Goal: Task Accomplishment & Management: Use online tool/utility

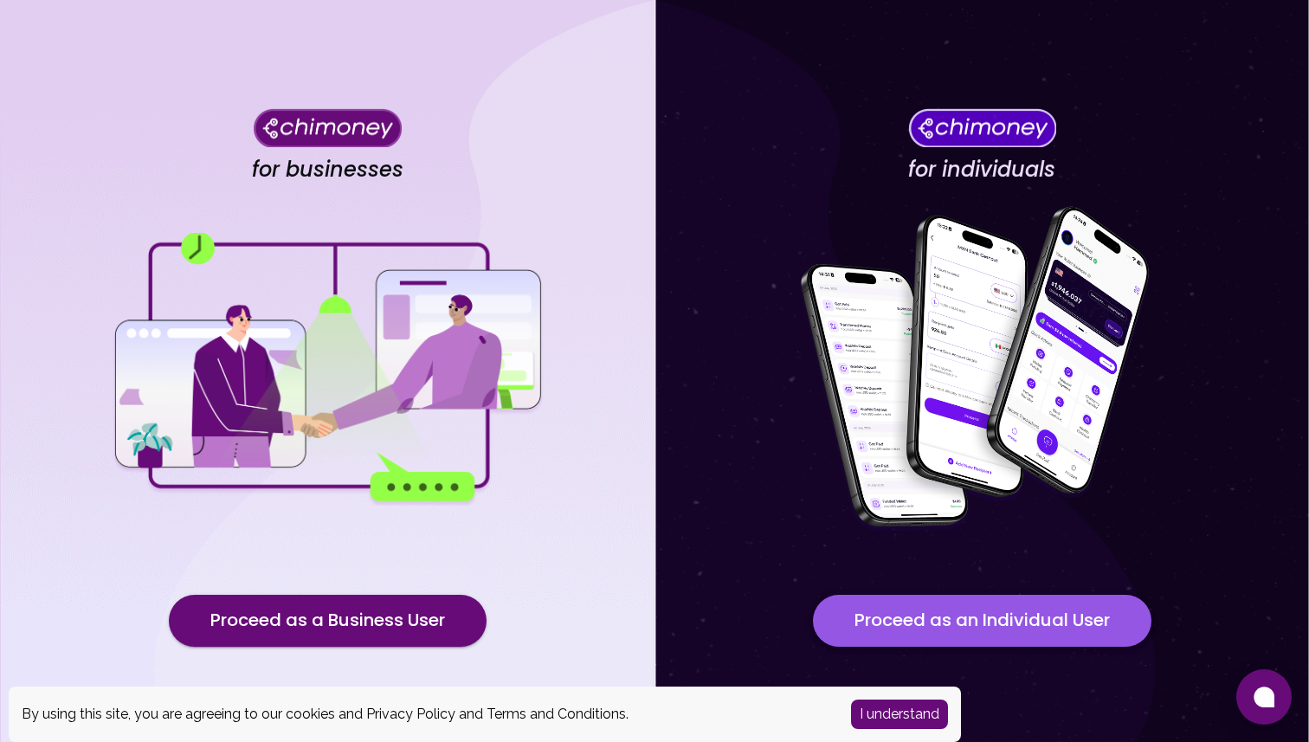
click at [858, 626] on button "Proceed as an Individual User" at bounding box center [982, 621] width 338 height 52
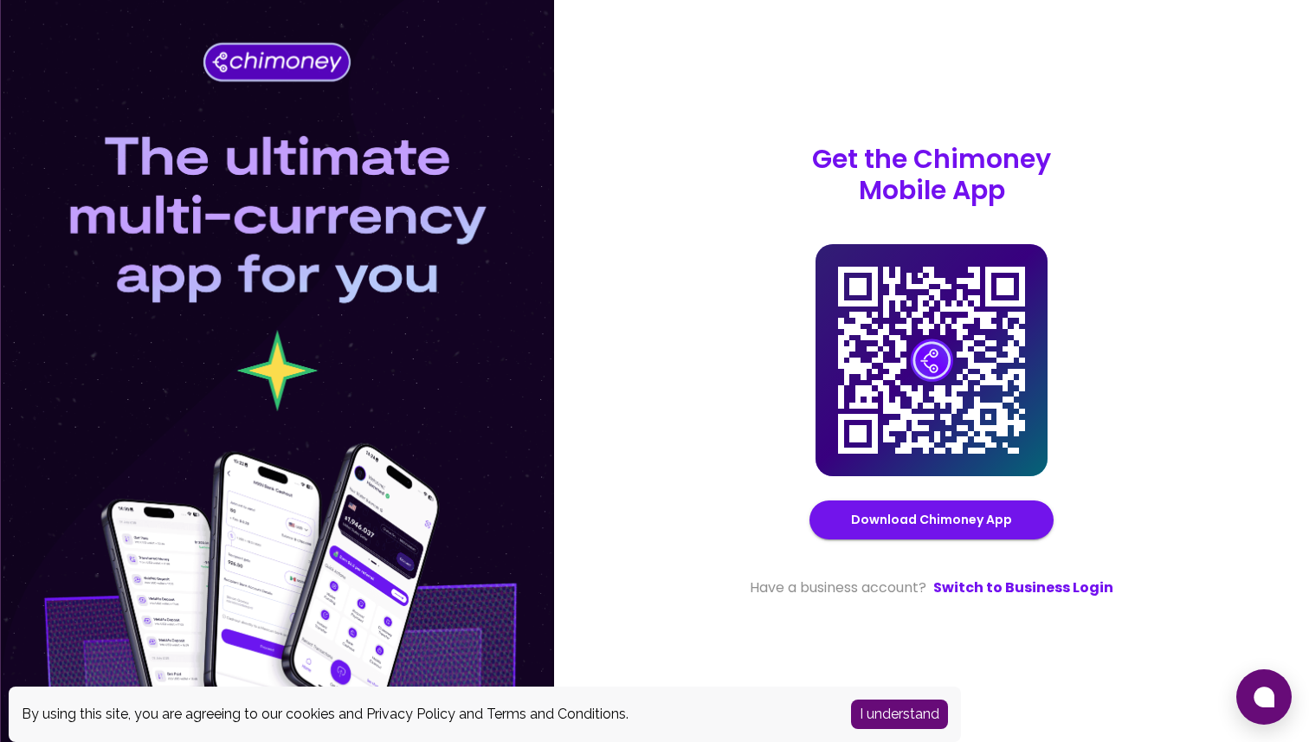
click at [888, 719] on button "I understand" at bounding box center [899, 713] width 97 height 29
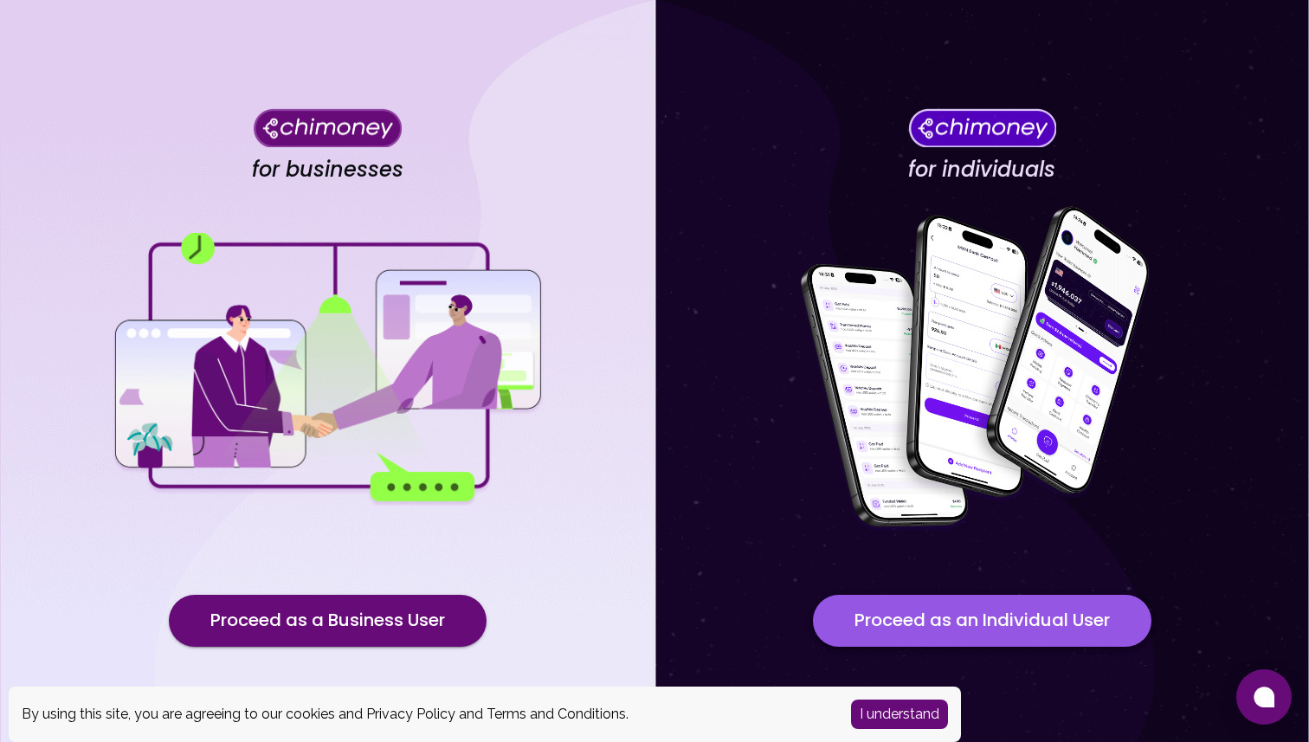
click at [838, 628] on button "Proceed as an Individual User" at bounding box center [982, 621] width 338 height 52
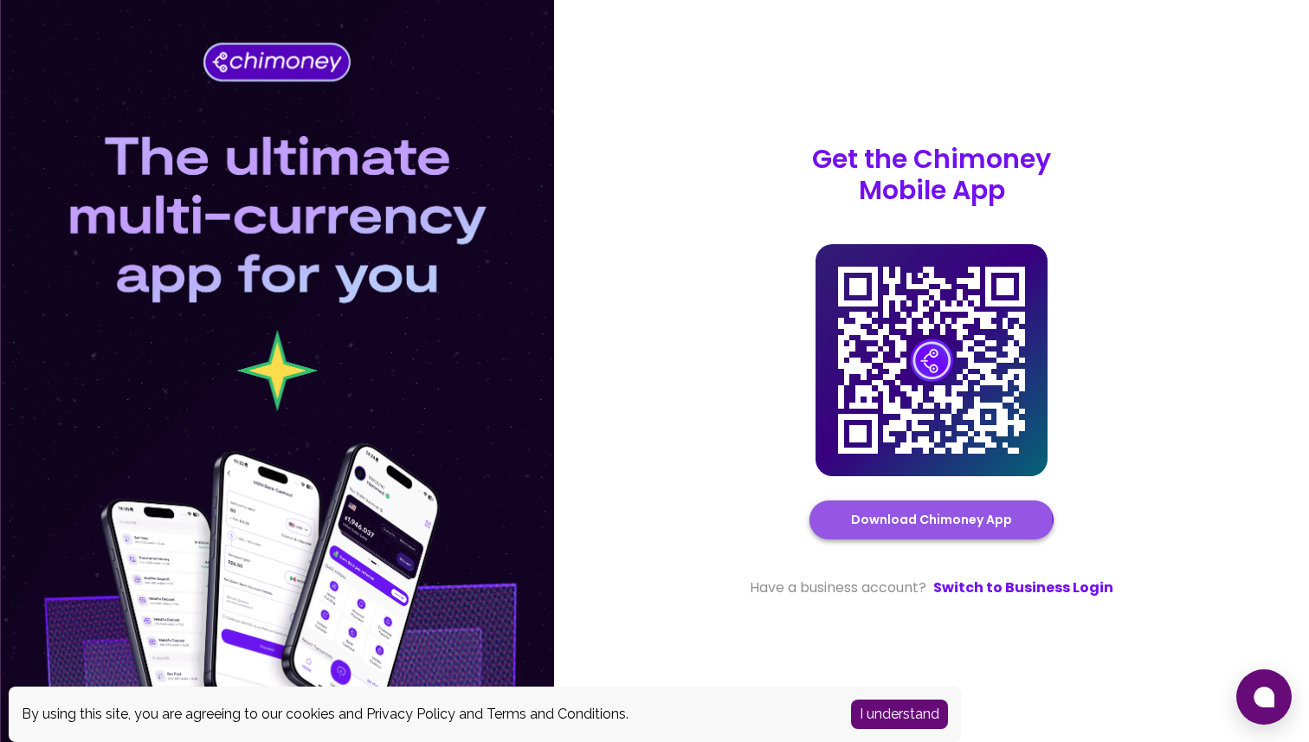
click at [860, 530] on link "Download Chimoney App" at bounding box center [931, 520] width 161 height 22
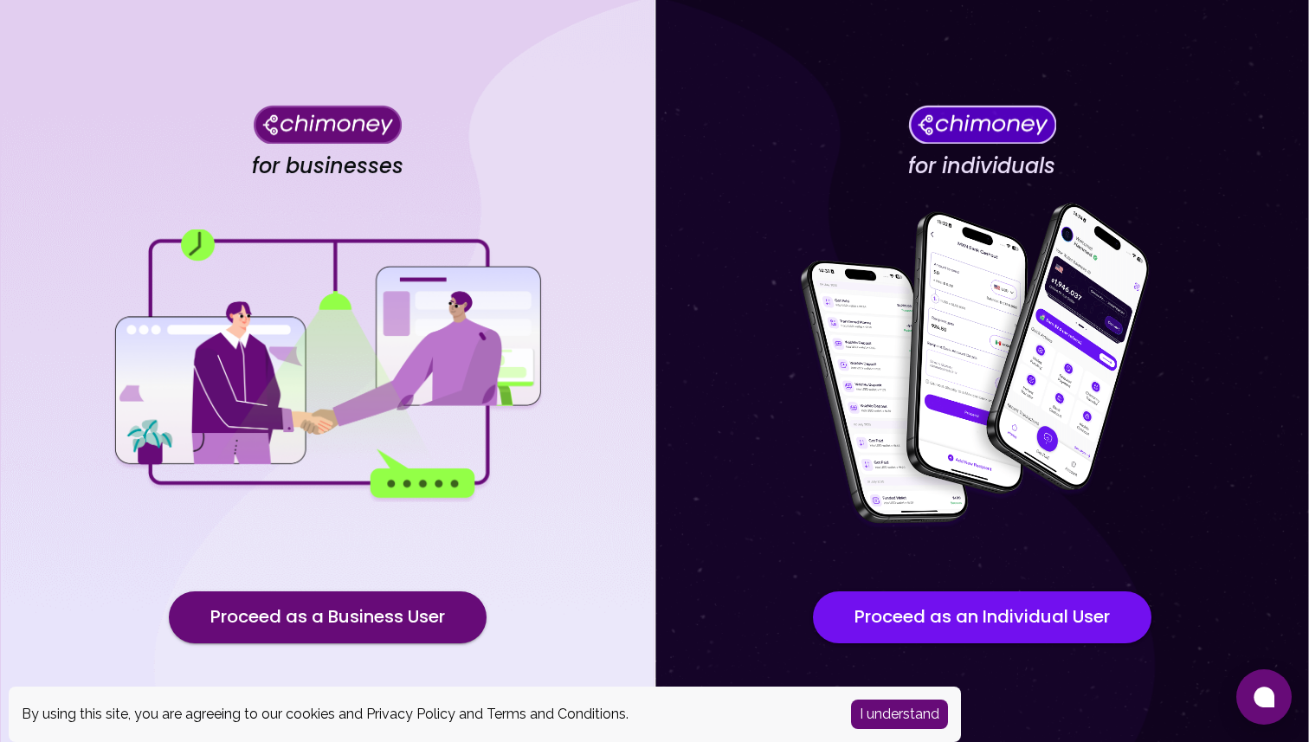
scroll to position [5, 0]
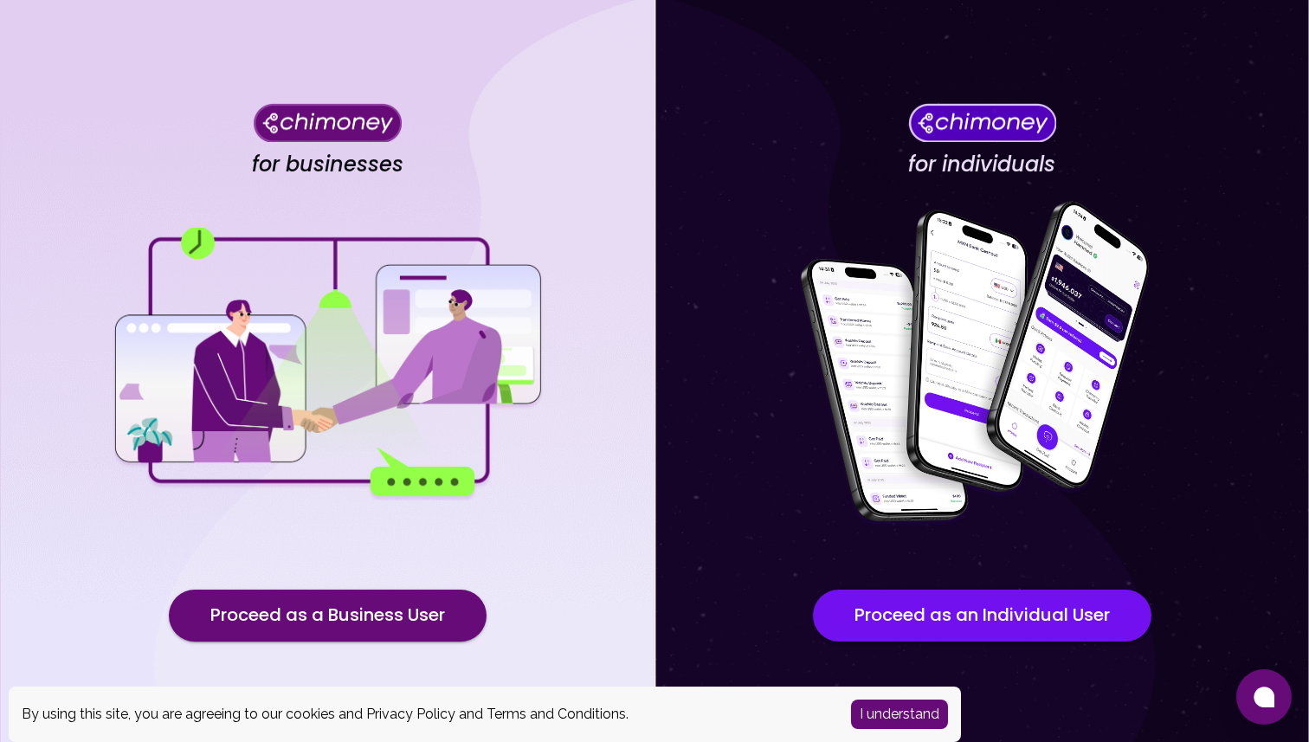
click at [894, 717] on button "I understand" at bounding box center [899, 713] width 97 height 29
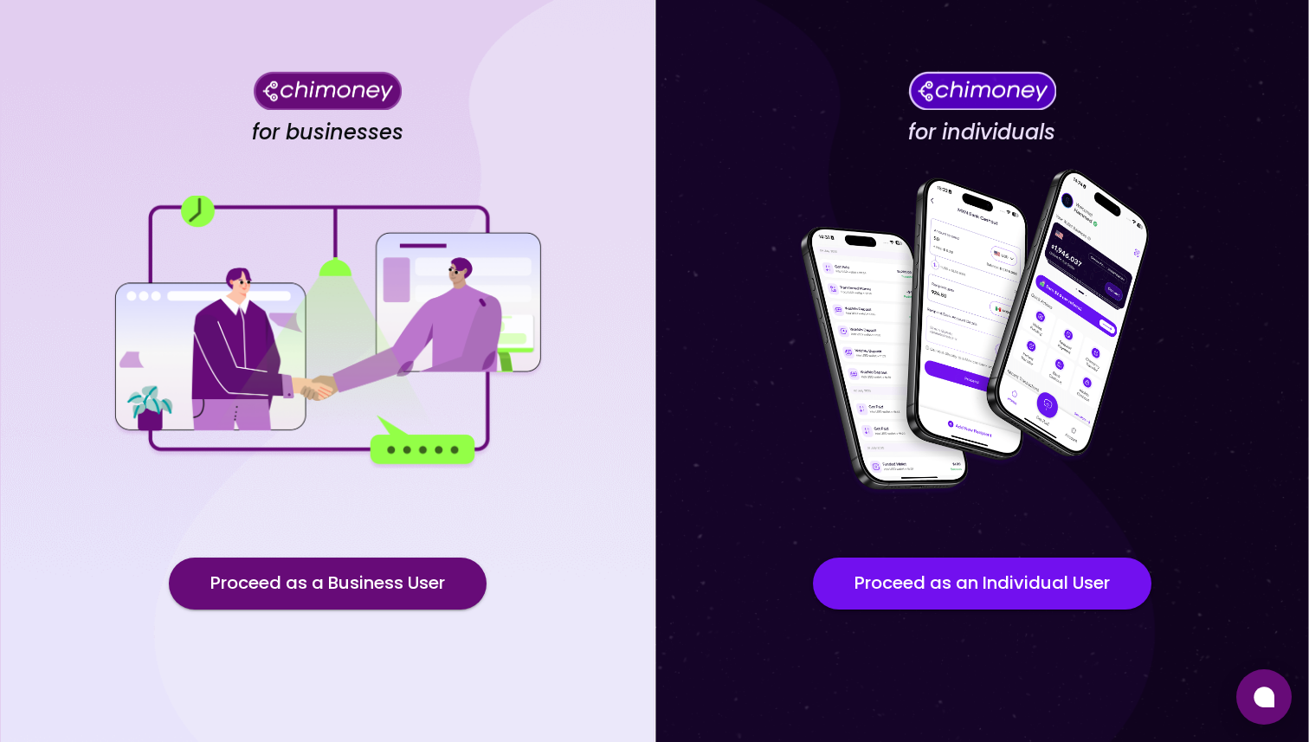
scroll to position [0, 0]
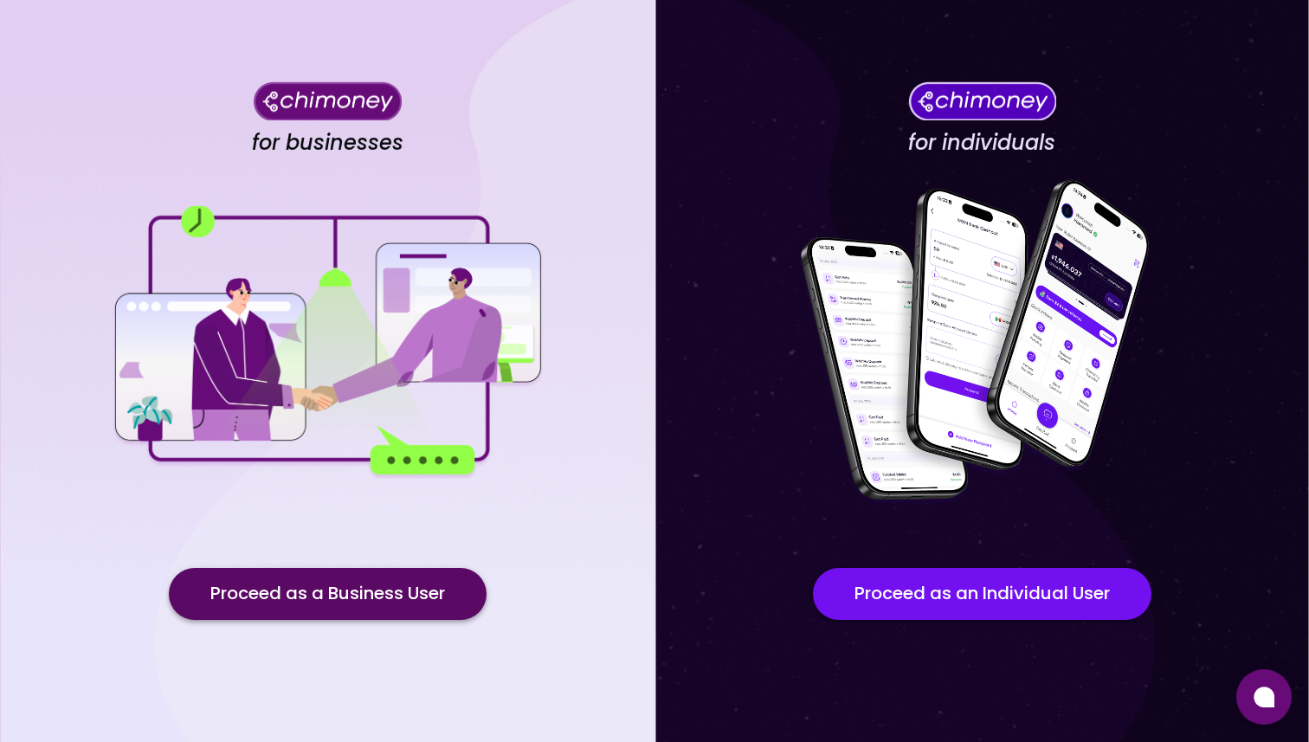
scroll to position [26, 0]
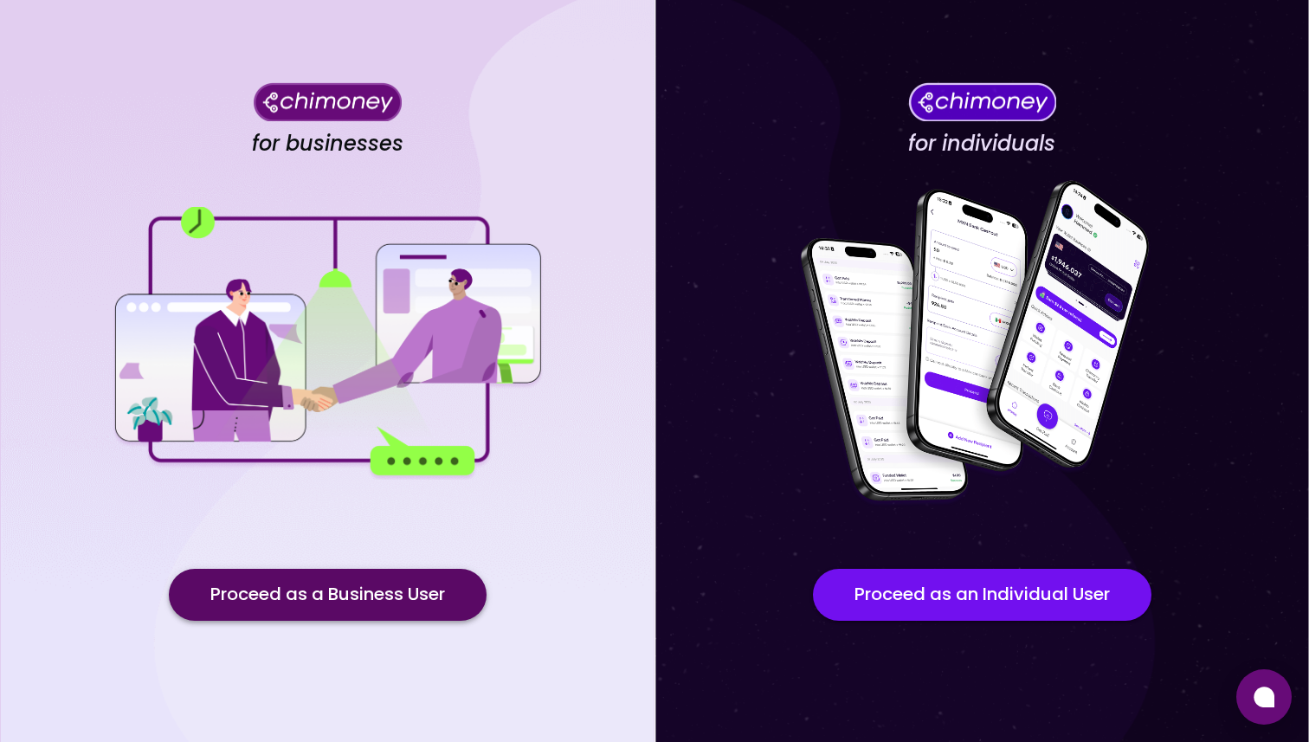
click at [422, 581] on button "Proceed as a Business User" at bounding box center [328, 595] width 318 height 52
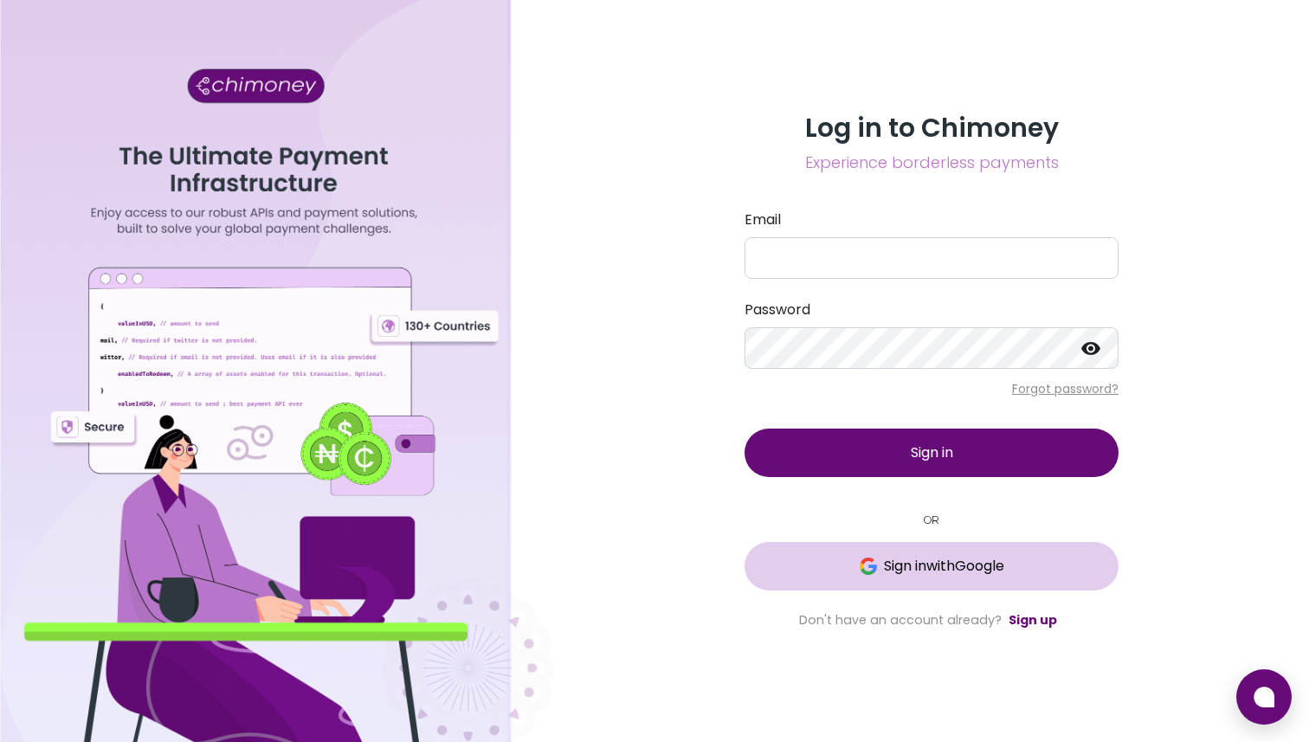
click at [957, 564] on span "Sign in with Google" at bounding box center [944, 566] width 120 height 21
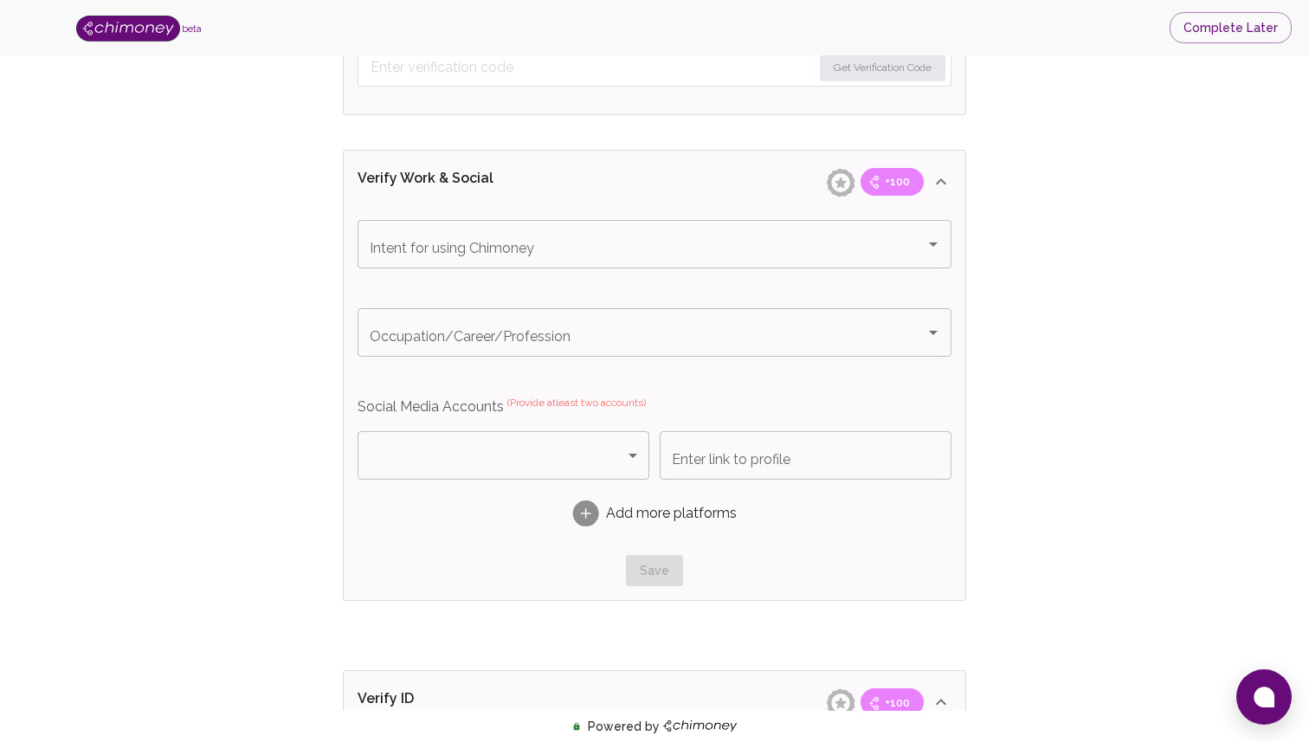
scroll to position [1172, 0]
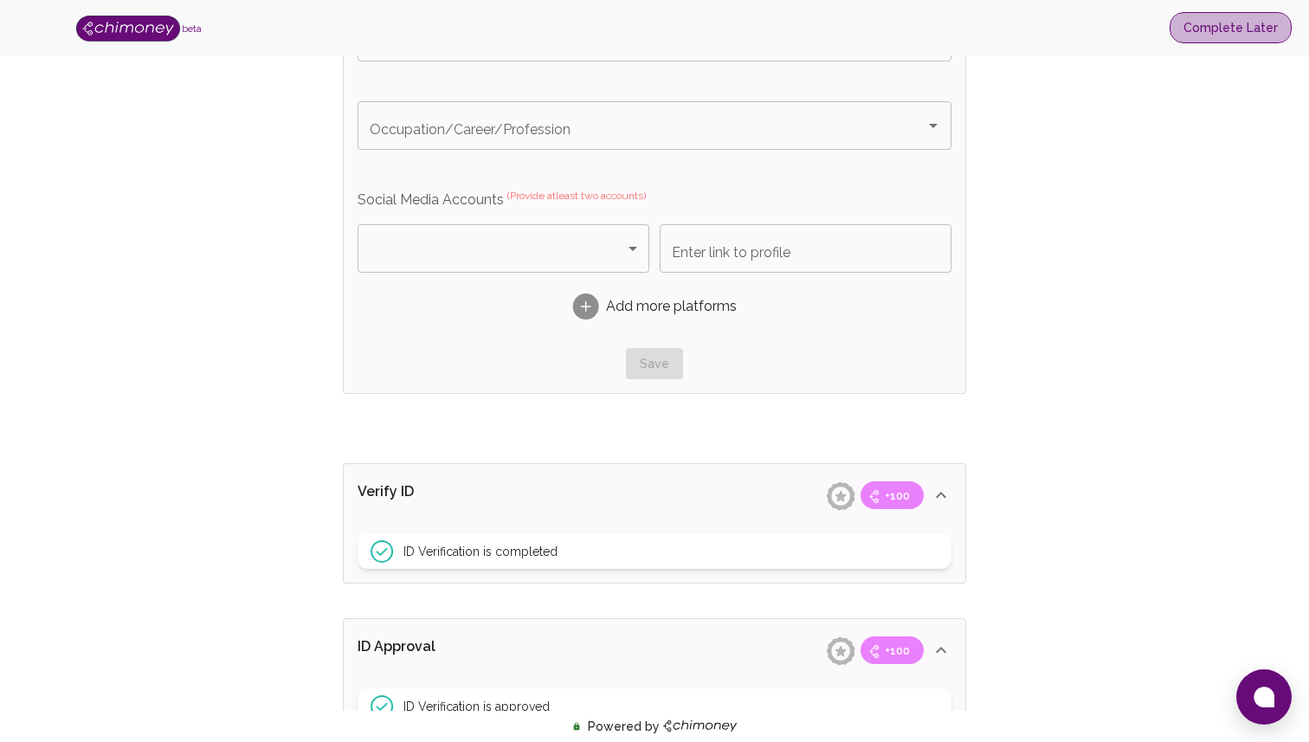
click at [1241, 38] on button "Complete Later" at bounding box center [1231, 28] width 122 height 32
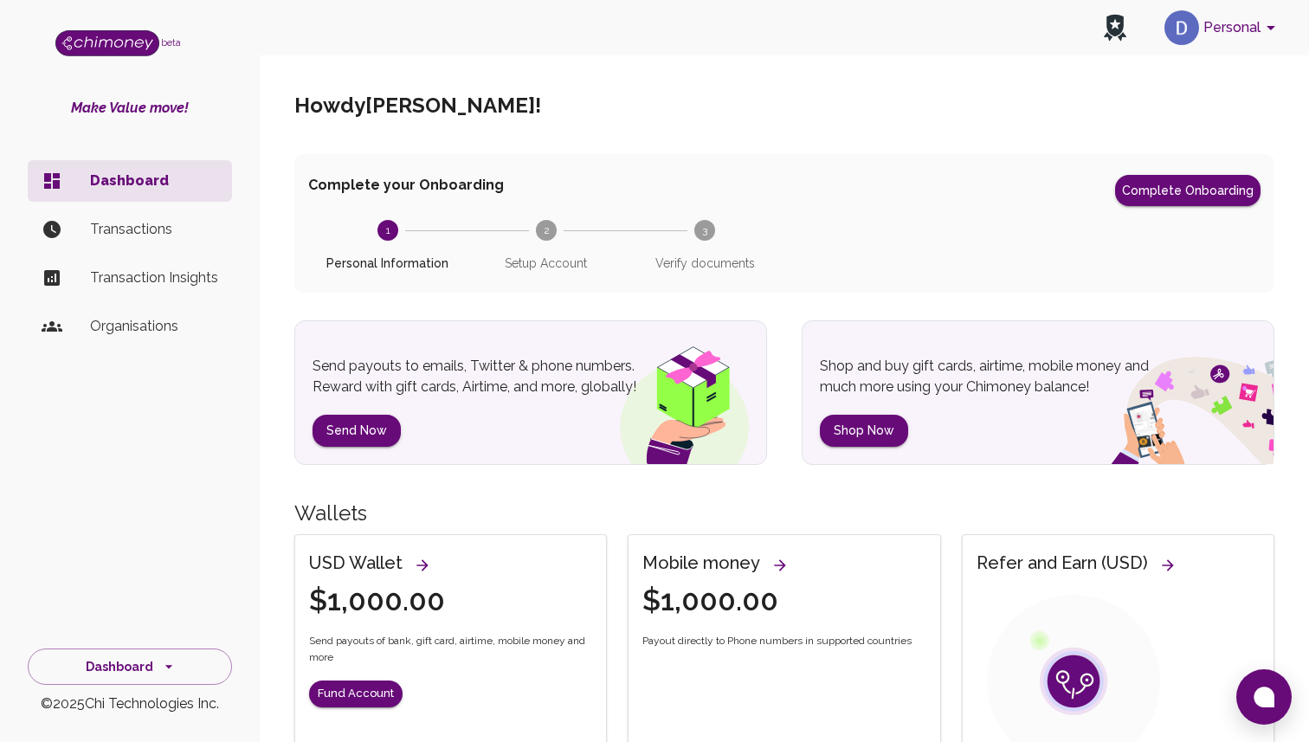
click at [153, 328] on p "Organisations" at bounding box center [154, 326] width 128 height 21
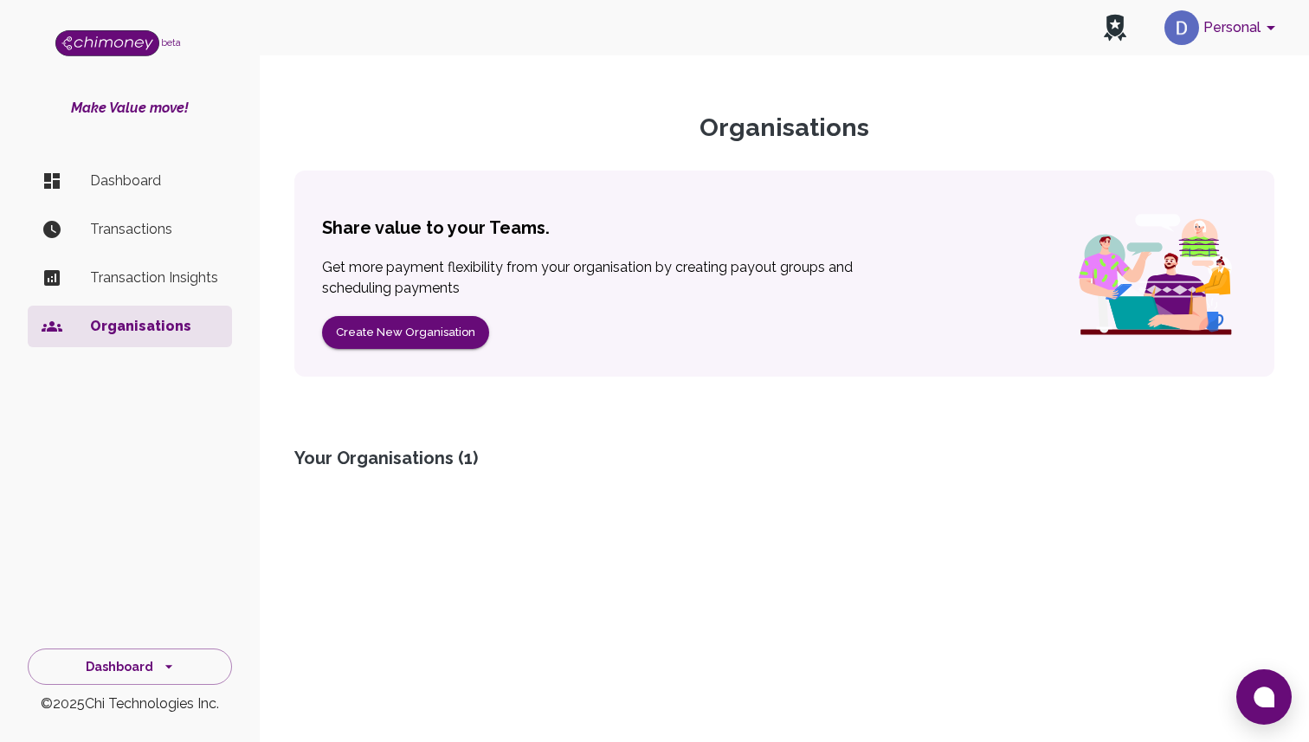
click at [156, 175] on p "Dashboard" at bounding box center [154, 181] width 128 height 21
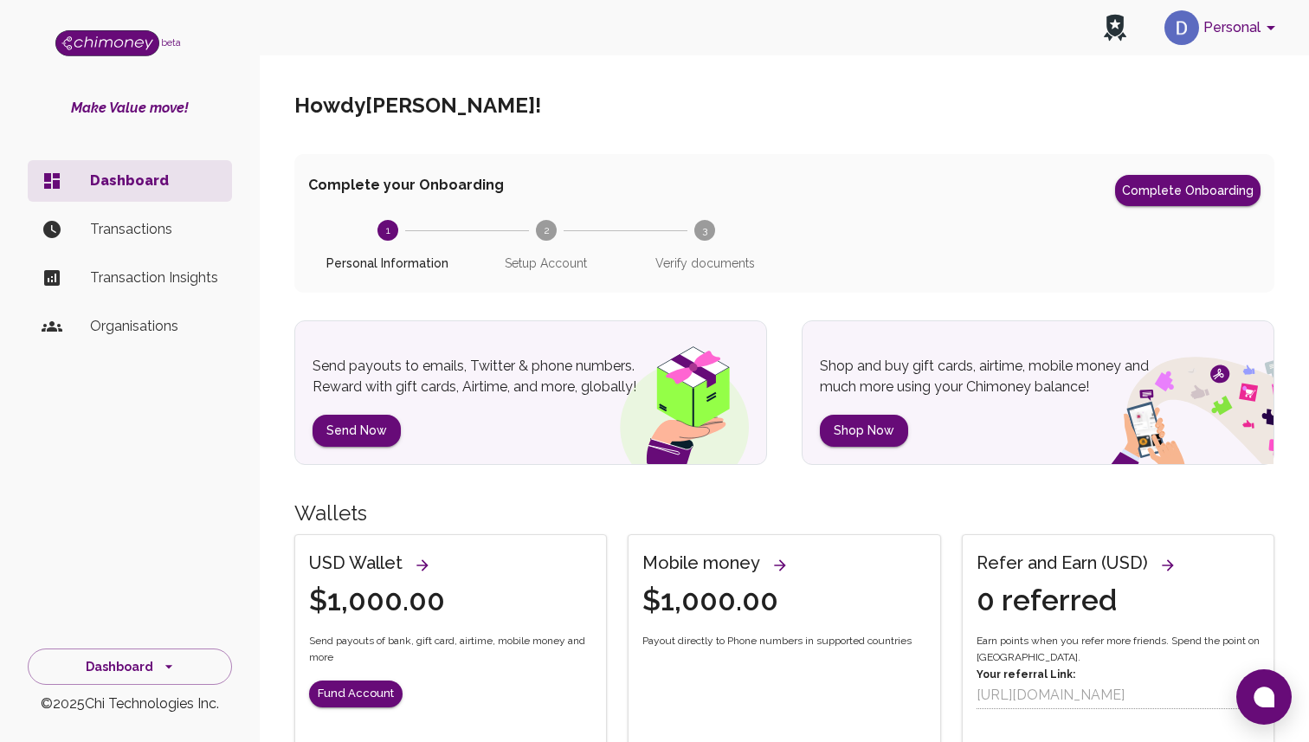
click at [153, 338] on li "Organisations" at bounding box center [130, 327] width 204 height 42
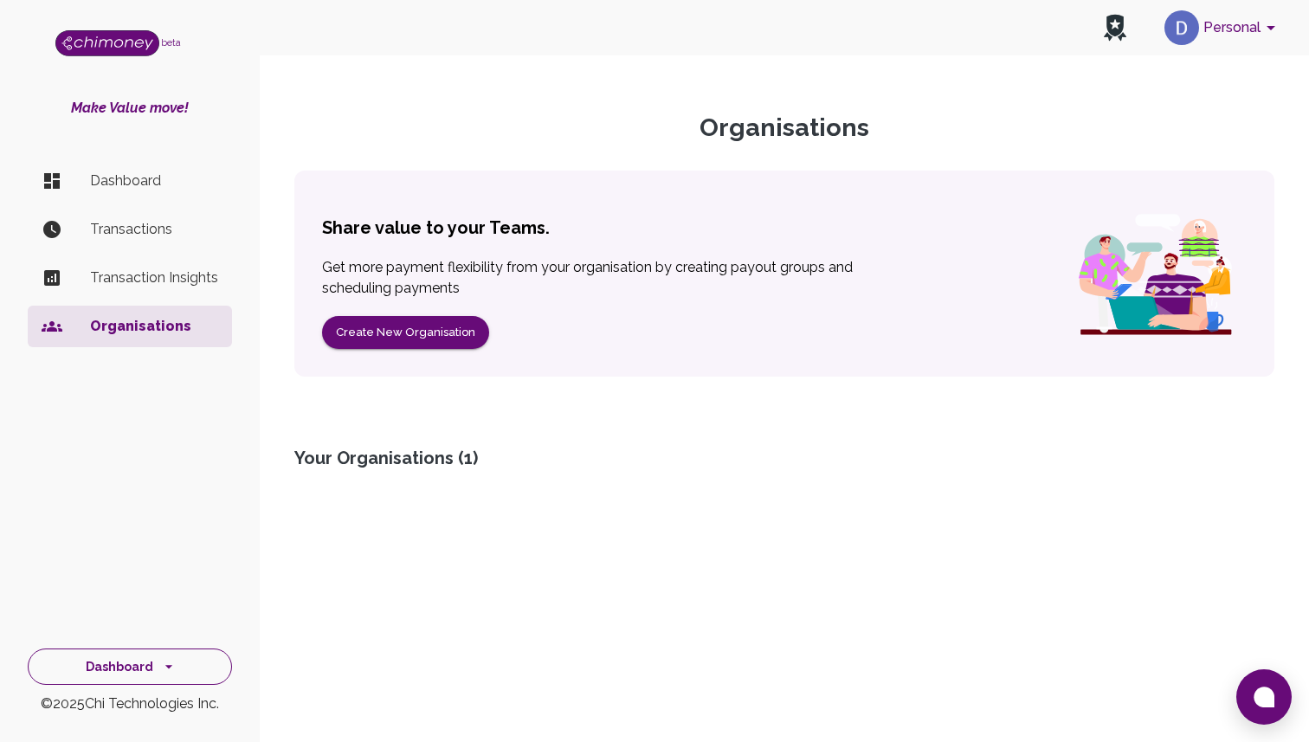
click at [172, 661] on icon "side nav" at bounding box center [168, 666] width 17 height 17
click at [167, 572] on li "Developers & API" at bounding box center [130, 586] width 203 height 42
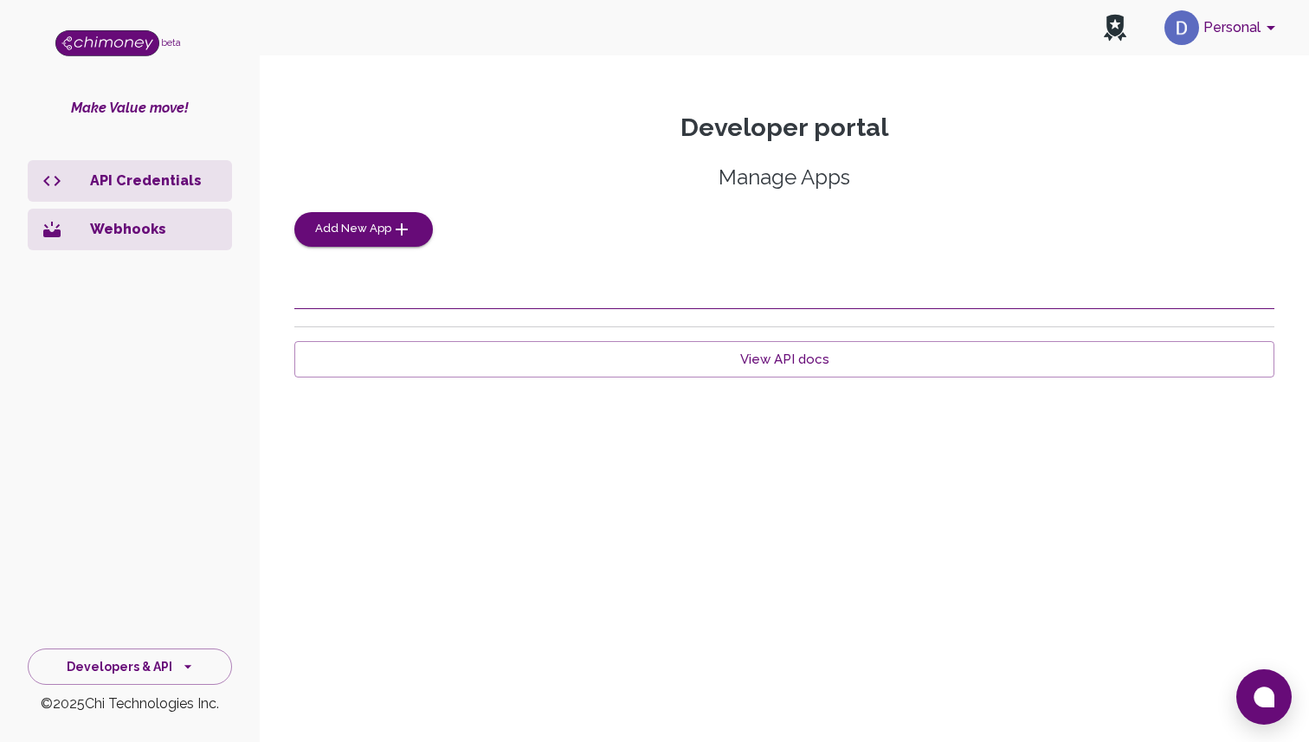
click at [178, 187] on p "API Credentials" at bounding box center [154, 181] width 128 height 21
click at [409, 227] on button "Add New App" at bounding box center [363, 229] width 139 height 35
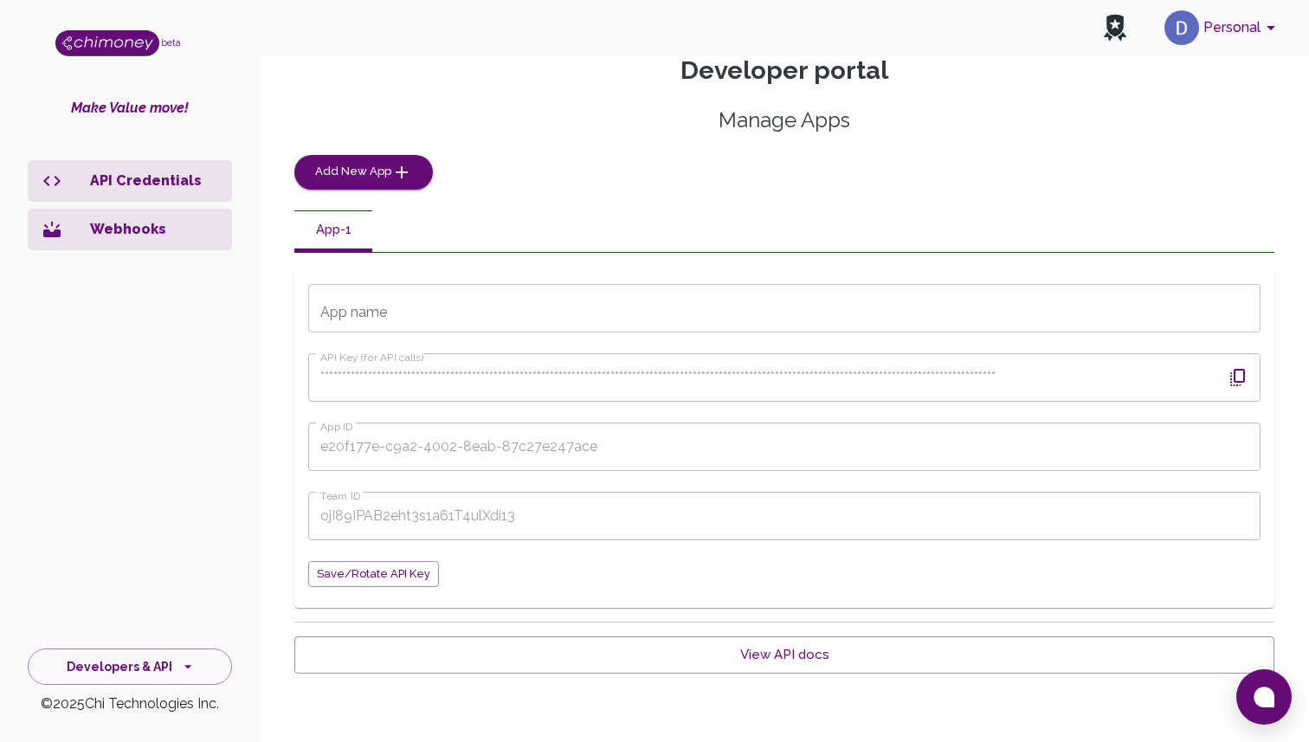
scroll to position [56, 0]
click at [441, 309] on input "App name" at bounding box center [784, 309] width 952 height 48
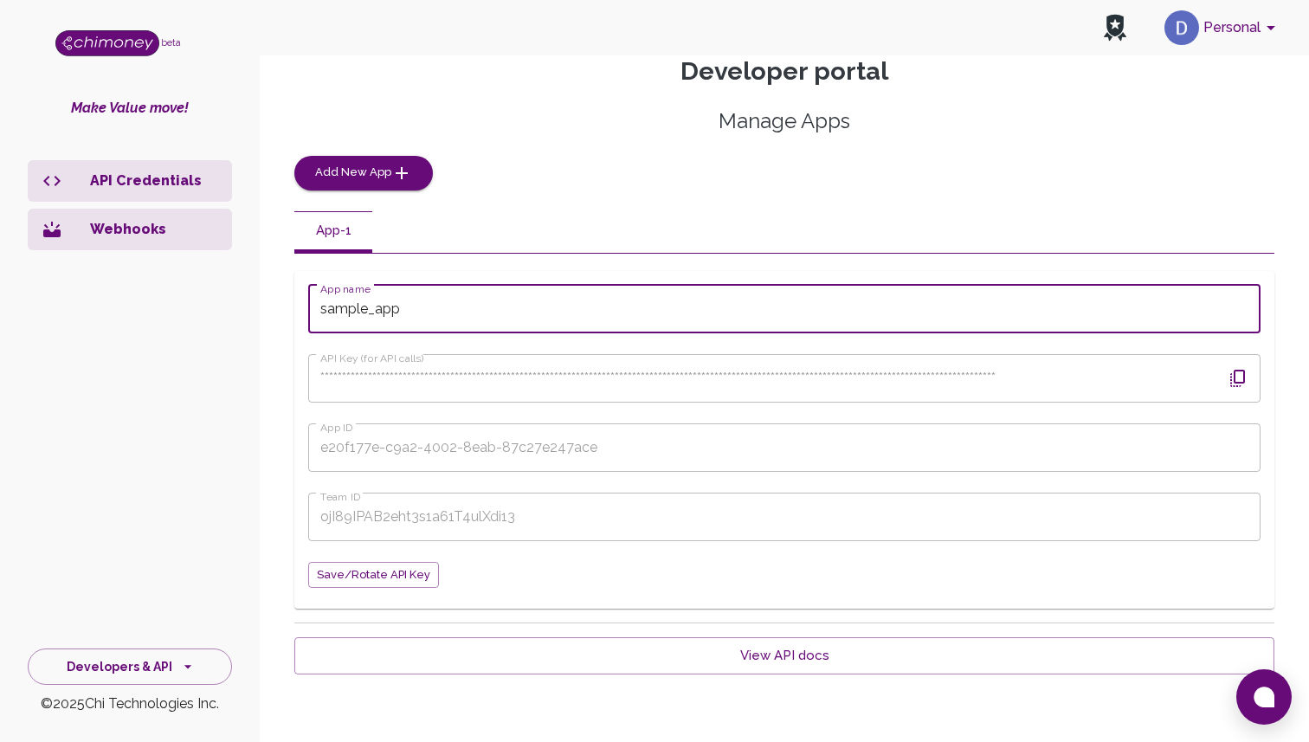
type input "sample_app"
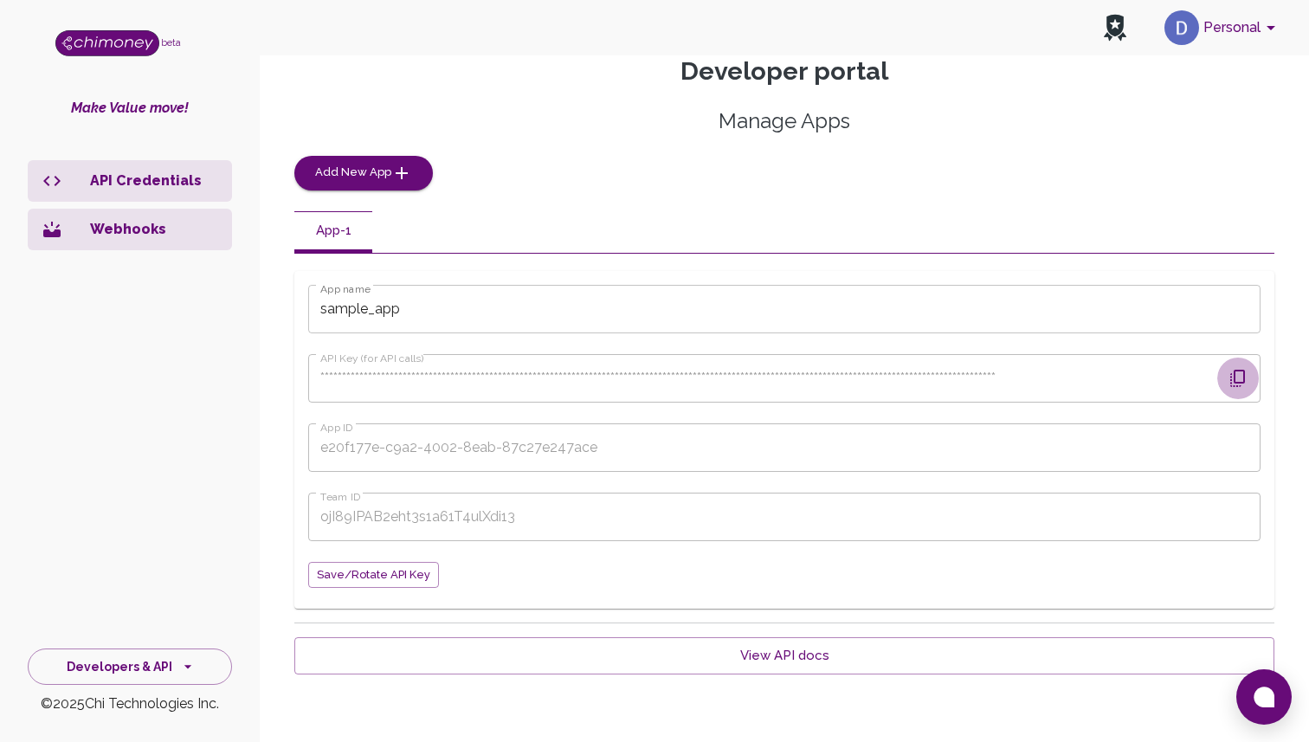
click at [1232, 371] on icon "button" at bounding box center [1238, 378] width 21 height 21
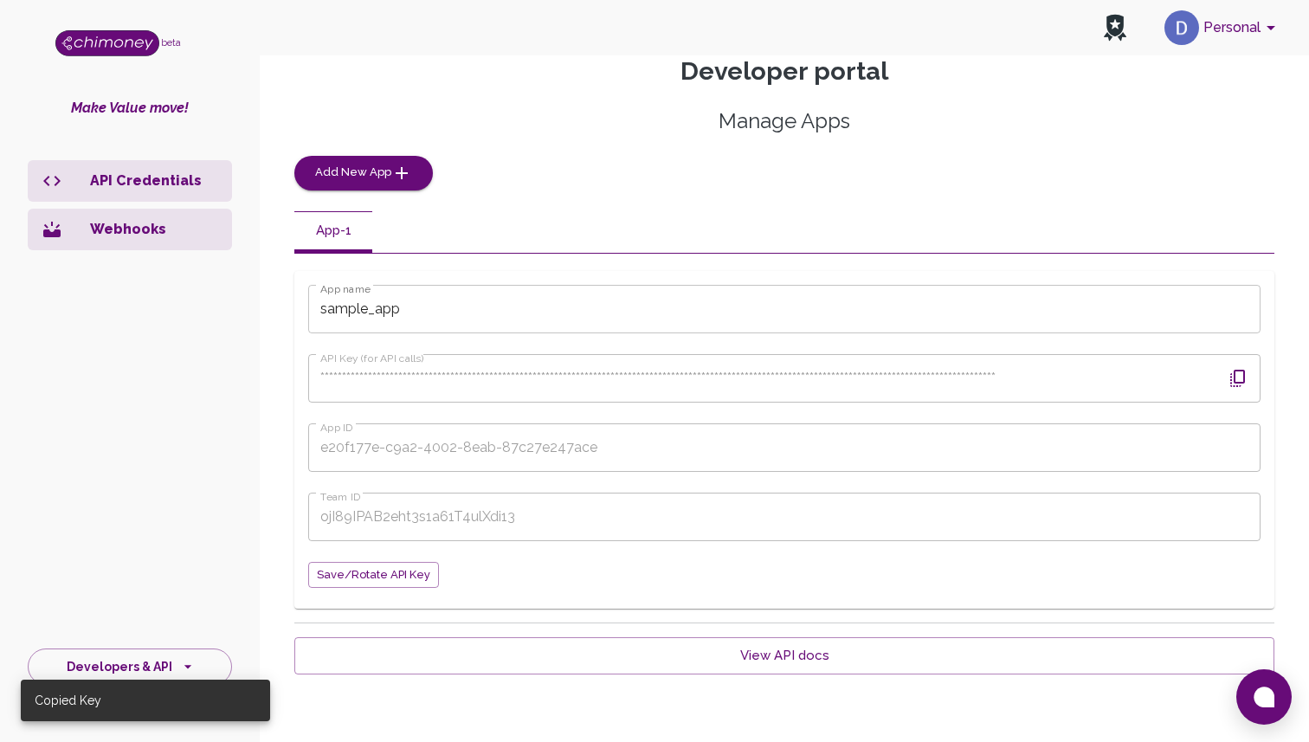
scroll to position [57, 0]
click at [365, 574] on span "Save/Rotate API key" at bounding box center [373, 574] width 113 height 20
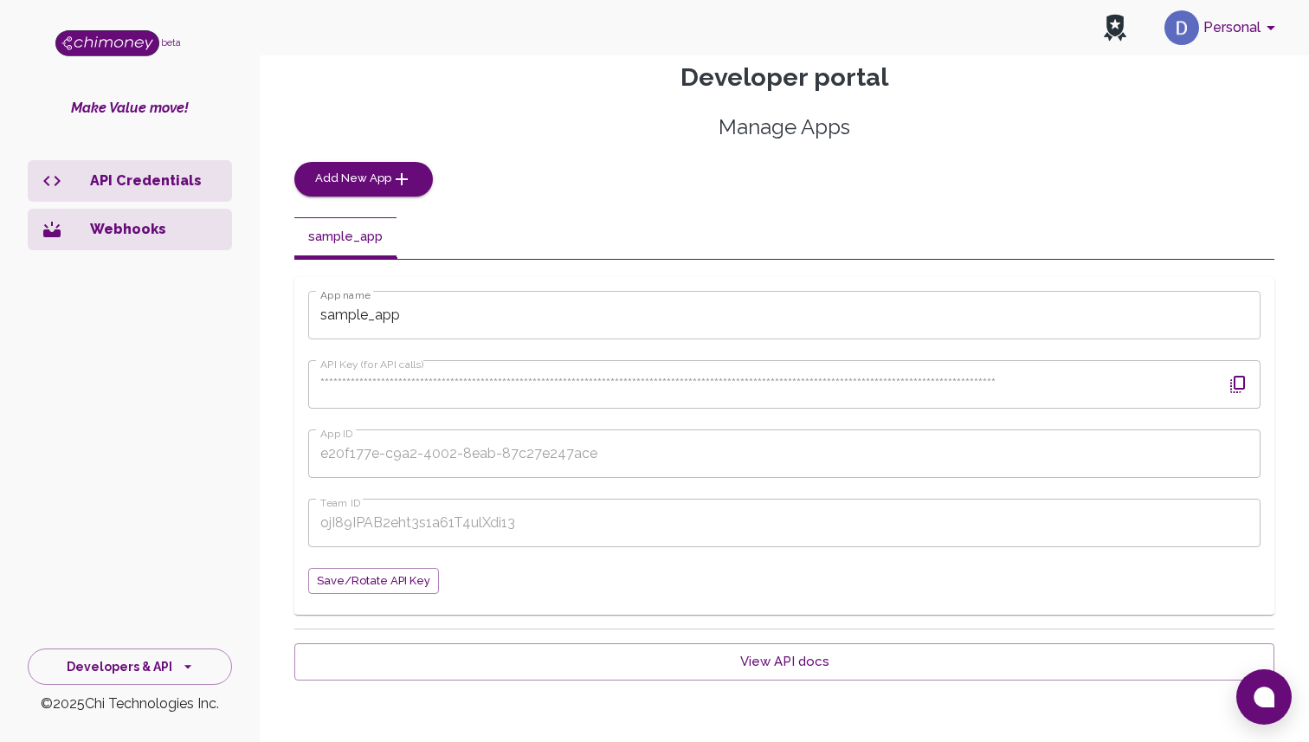
scroll to position [57, 0]
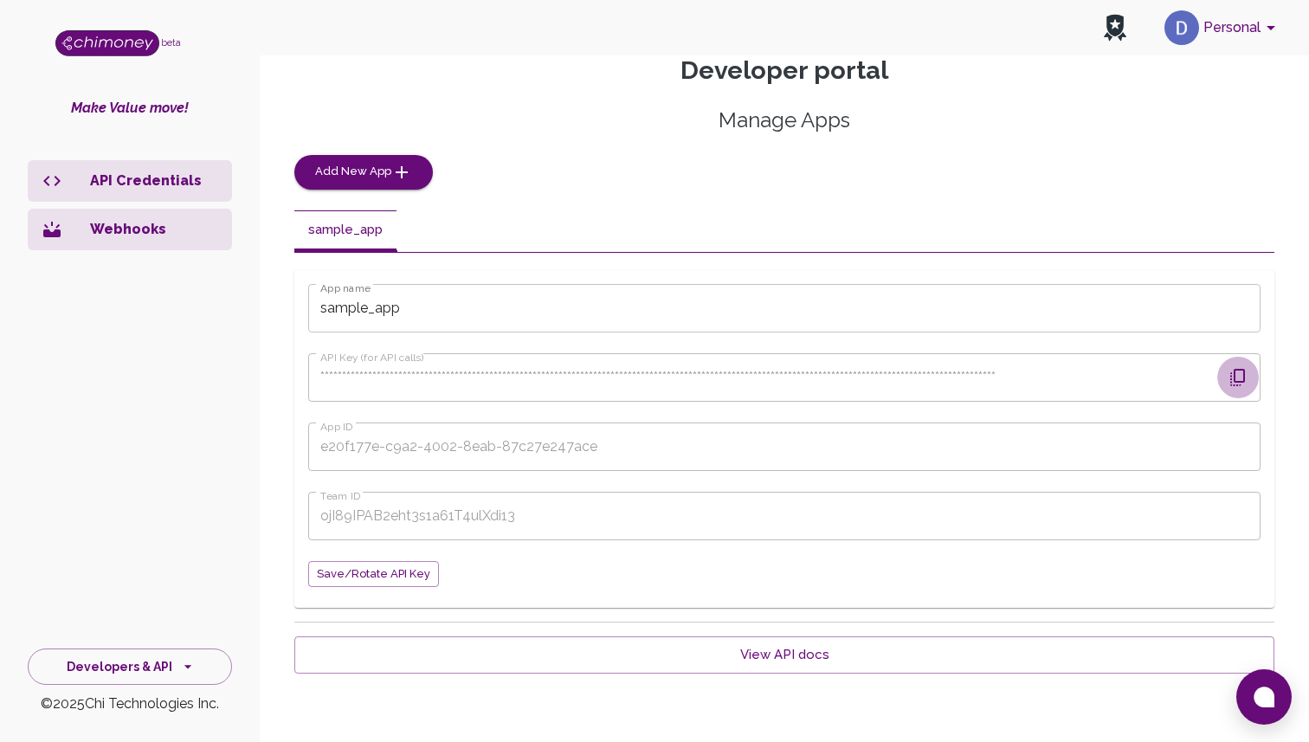
click at [1230, 368] on icon "button" at bounding box center [1238, 377] width 21 height 21
